Goal: Find specific page/section: Find specific page/section

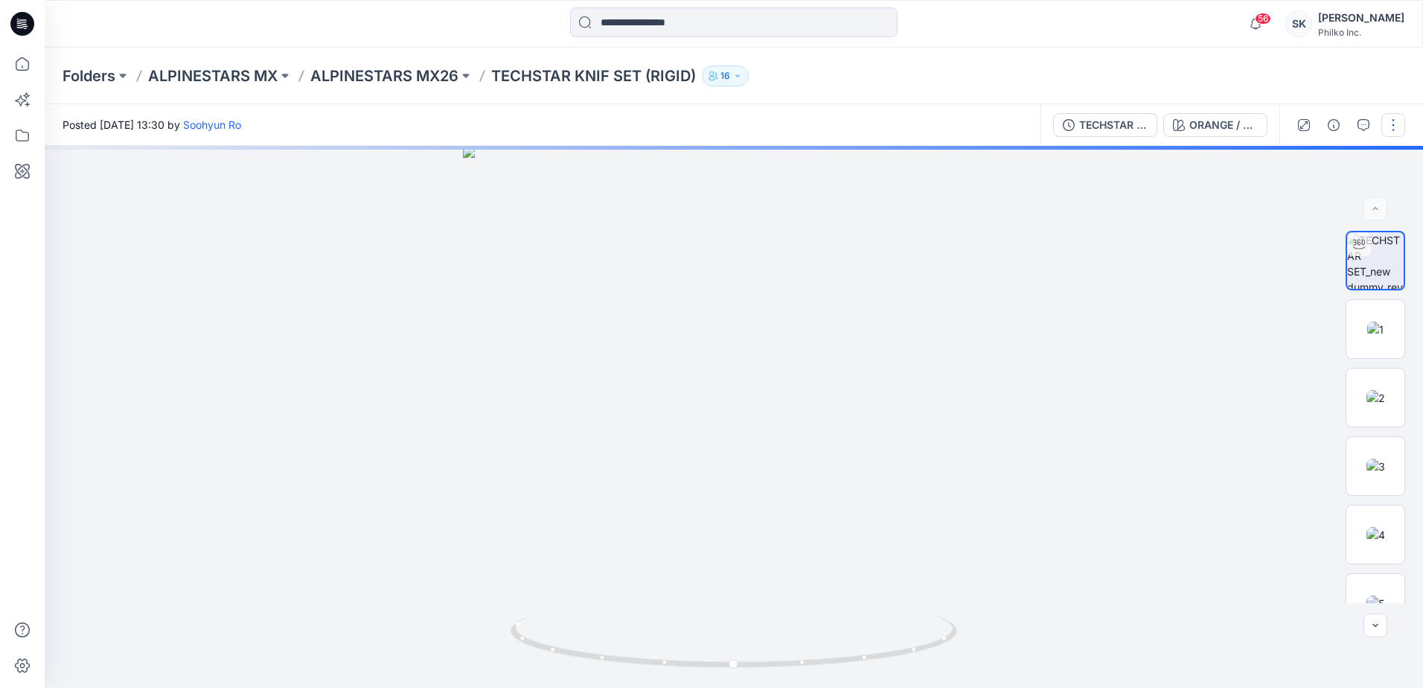
click at [1404, 117] on button "button" at bounding box center [1393, 125] width 24 height 24
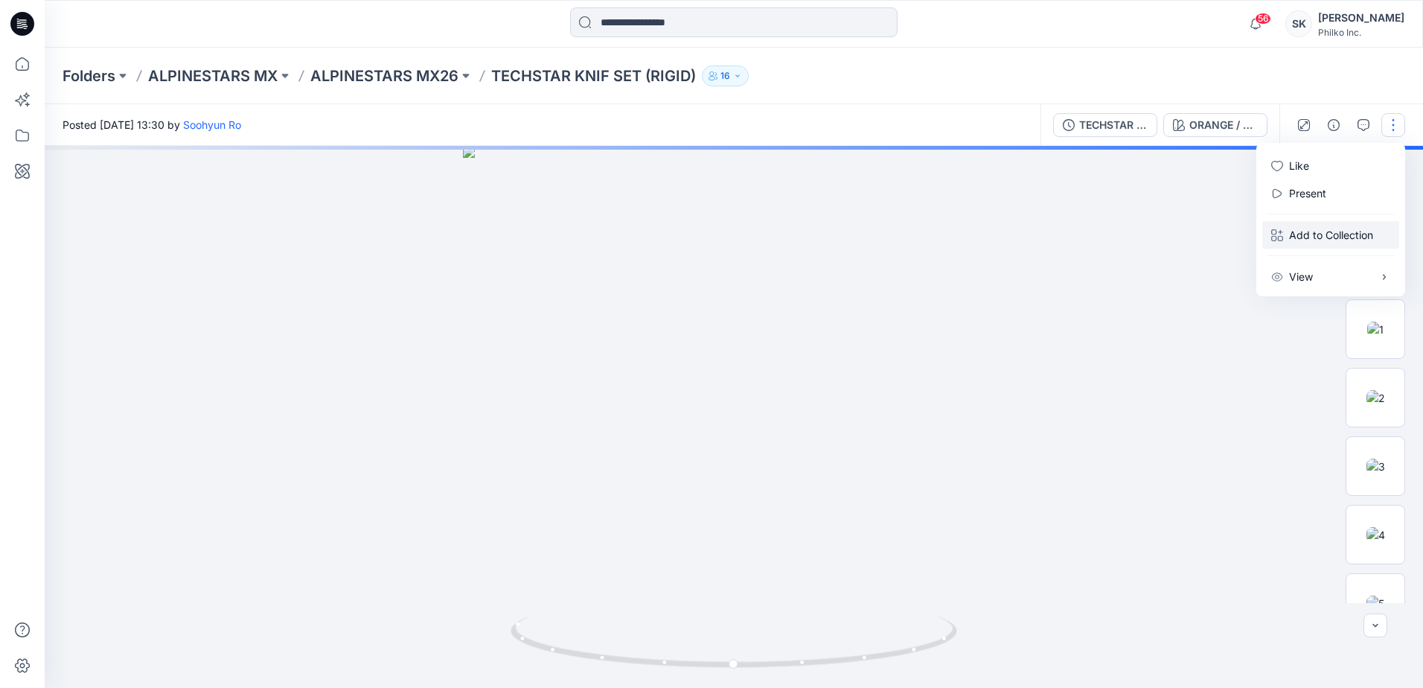
click at [1317, 238] on p "Add to Collection" at bounding box center [1331, 235] width 84 height 16
click at [1318, 273] on button "View" at bounding box center [1330, 277] width 137 height 28
click at [1242, 90] on div "Folders ALPINESTARS MX ALPINESTARS MX26 TECHSTAR KNIF SET (RIGID) 16" at bounding box center [734, 76] width 1378 height 57
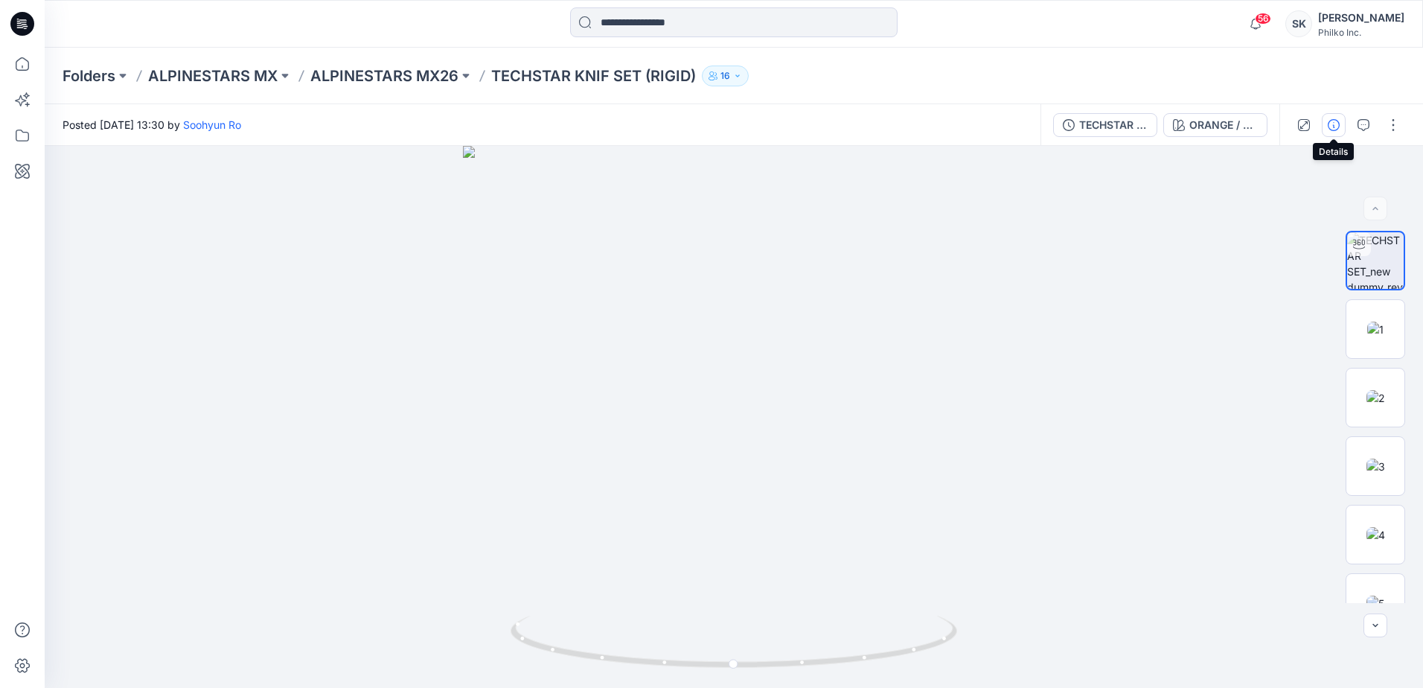
click at [1332, 122] on icon "button" at bounding box center [1334, 125] width 12 height 12
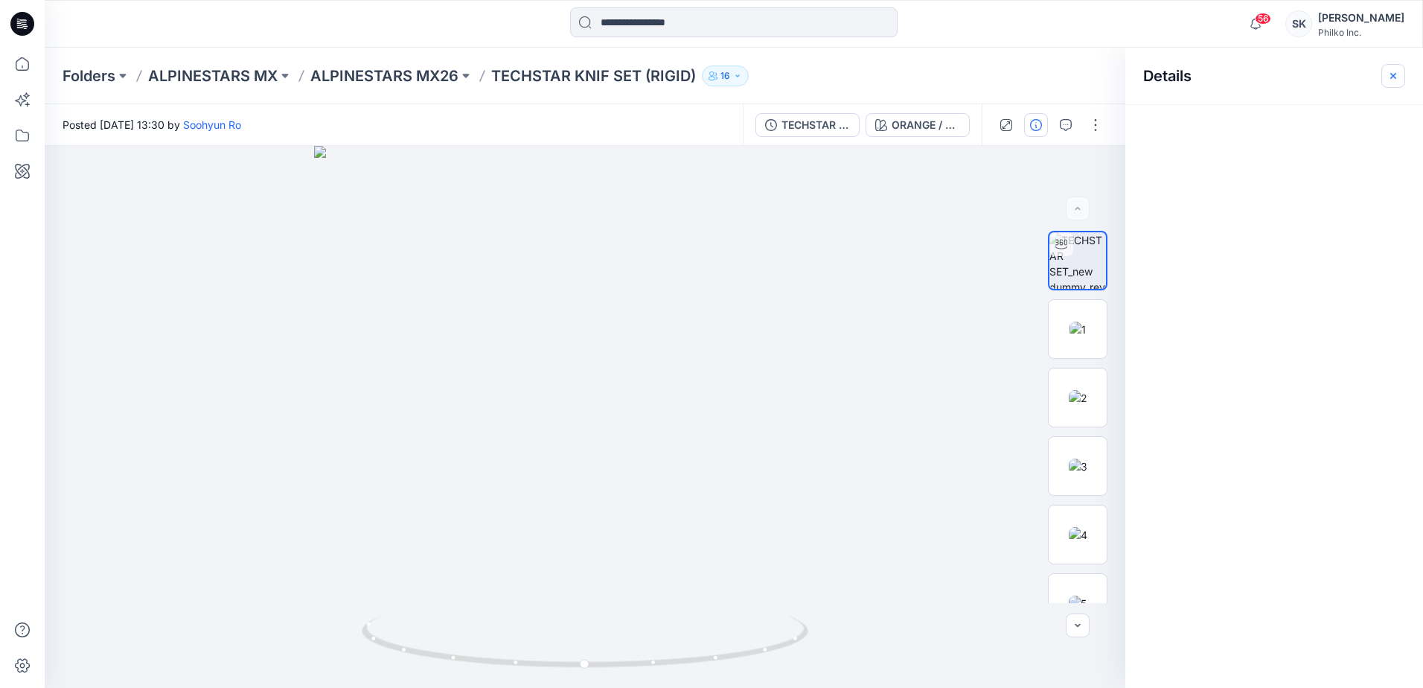
click at [1404, 70] on button "button" at bounding box center [1393, 76] width 24 height 24
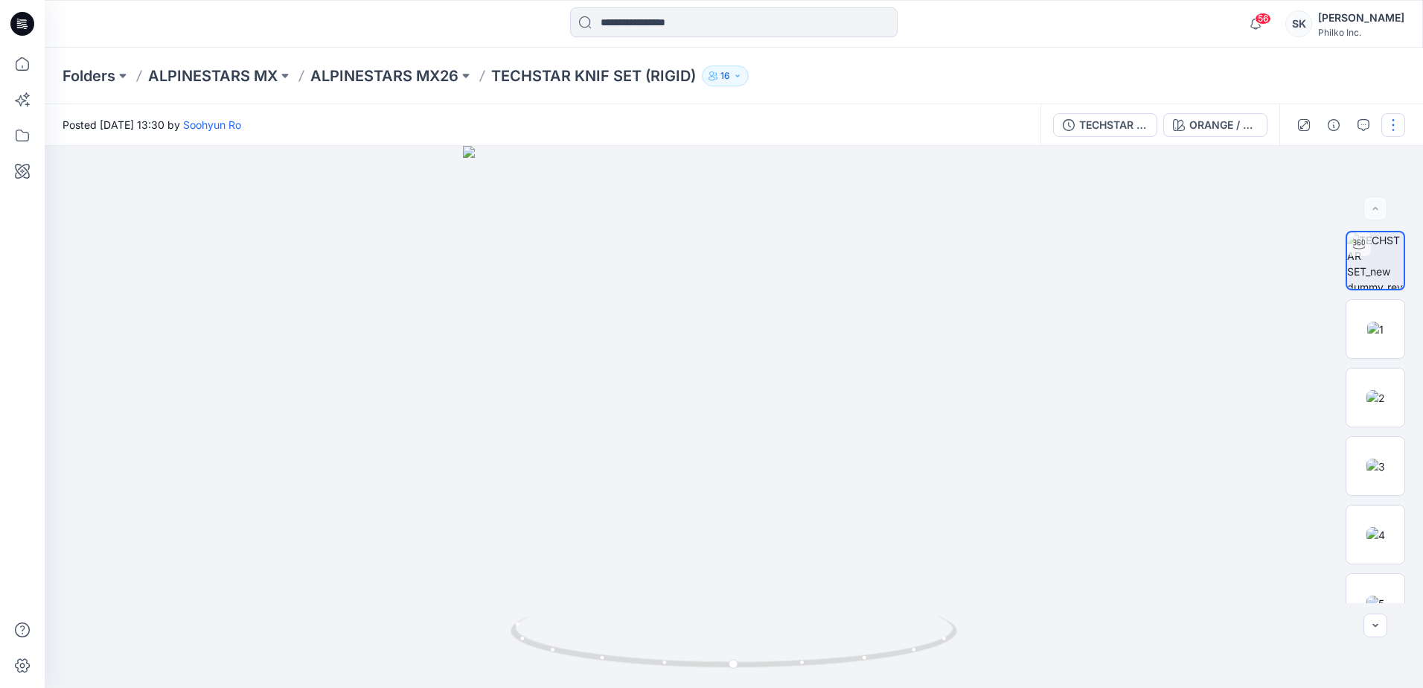
click at [1393, 118] on button "button" at bounding box center [1393, 125] width 24 height 24
click at [1305, 272] on p "View" at bounding box center [1301, 277] width 24 height 16
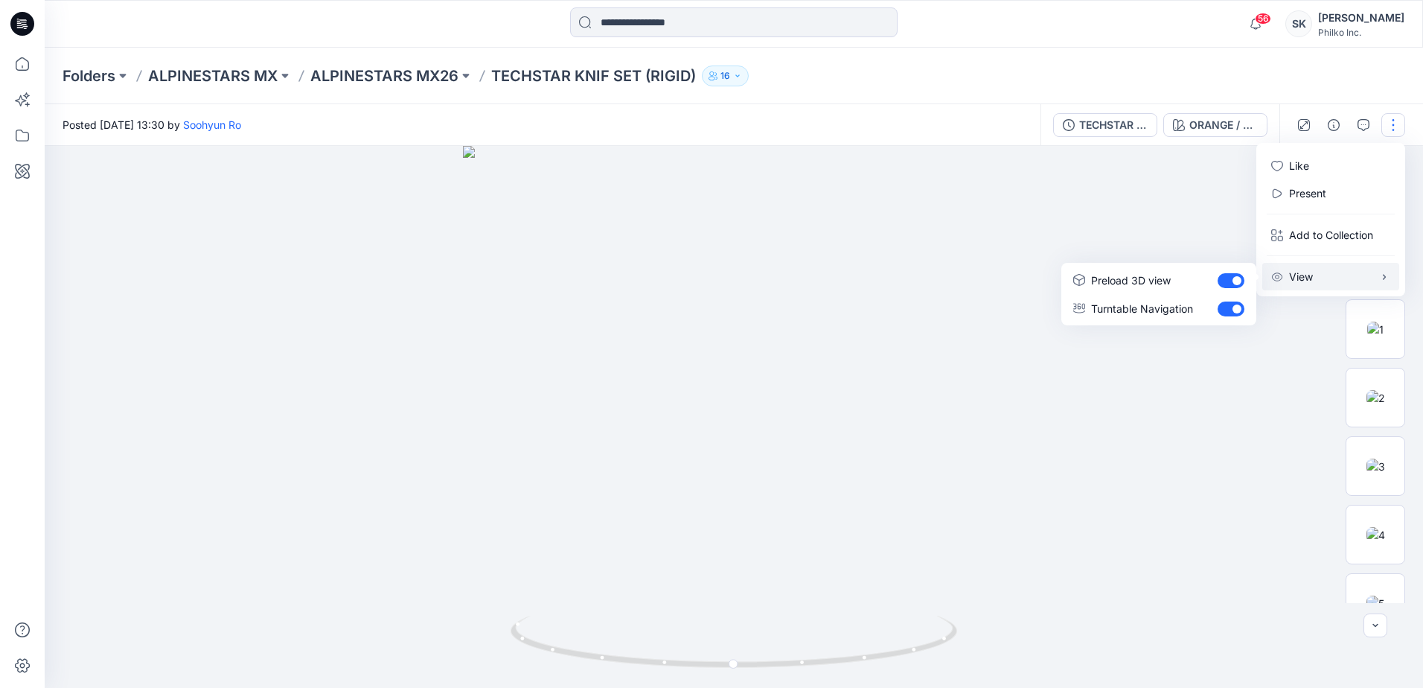
click at [985, 482] on div at bounding box center [734, 417] width 1378 height 542
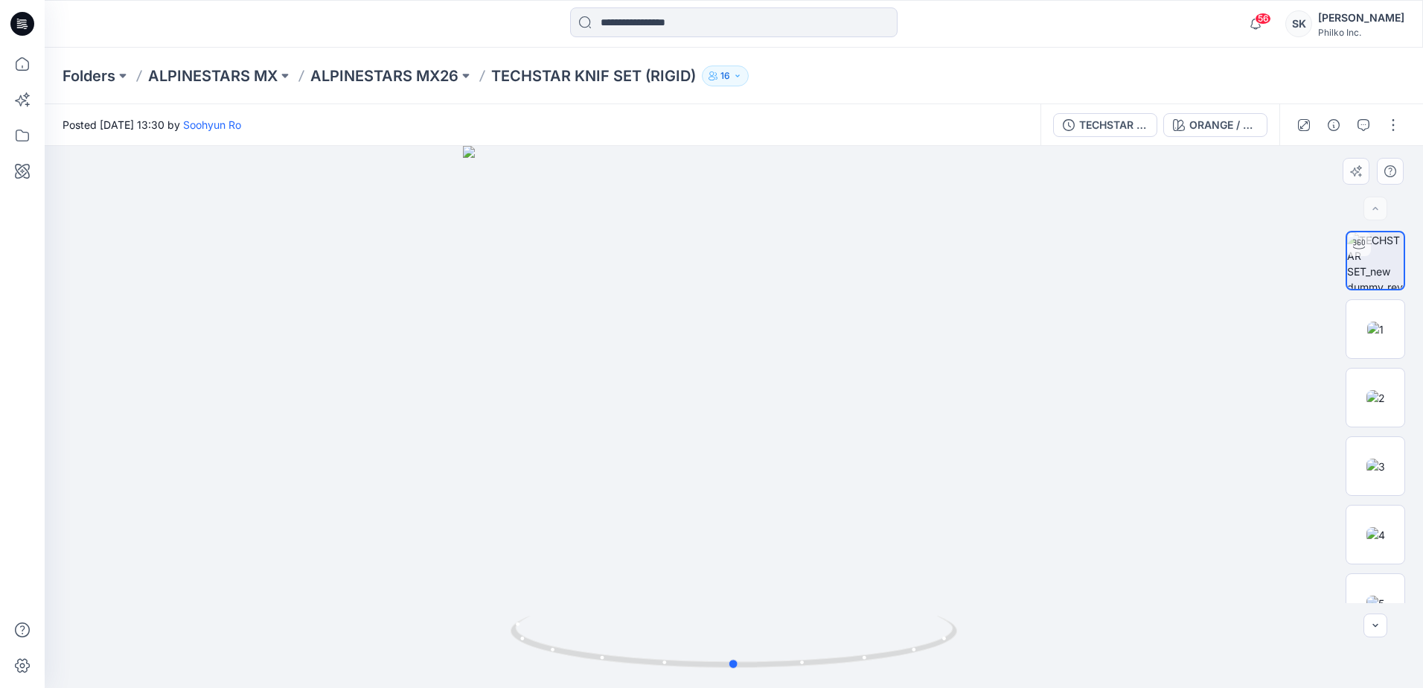
click at [1006, 400] on div at bounding box center [734, 417] width 1378 height 542
click at [14, 676] on icon at bounding box center [22, 665] width 33 height 33
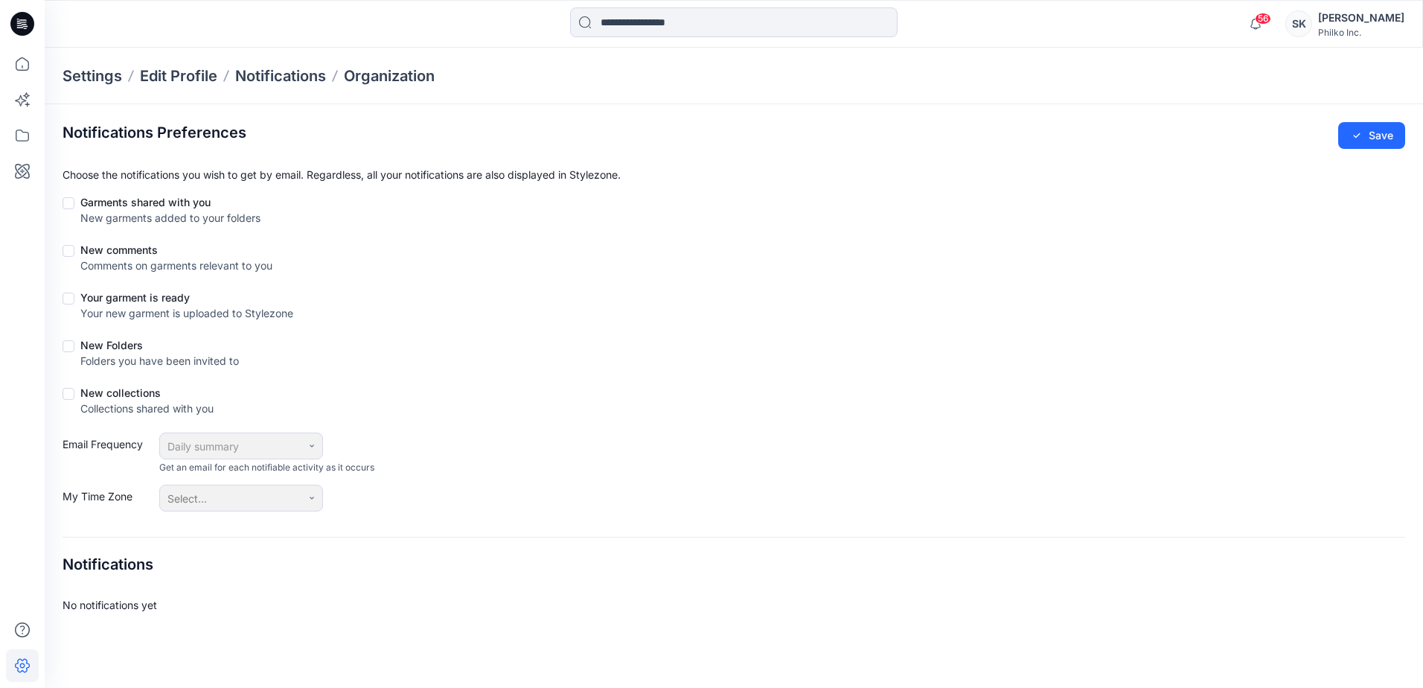
click at [14, 676] on icon at bounding box center [22, 665] width 33 height 33
click at [13, 674] on icon at bounding box center [22, 665] width 33 height 33
click at [16, 659] on icon at bounding box center [22, 665] width 33 height 33
